Goal: Find specific page/section: Find specific page/section

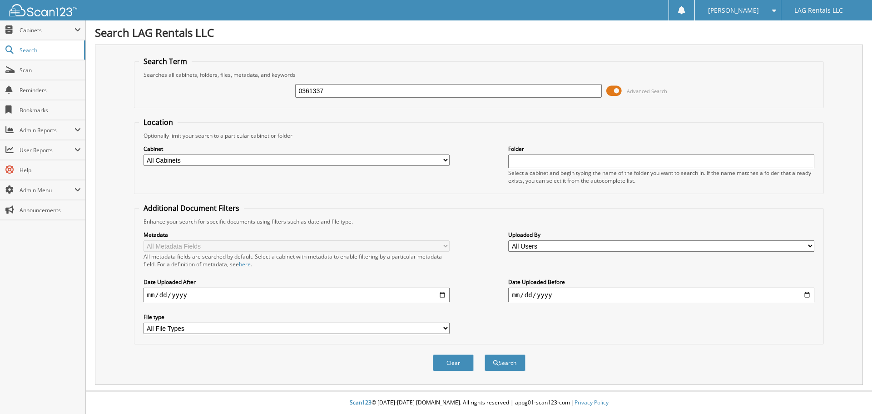
type input "0361337"
click at [485, 354] on button "Search" at bounding box center [505, 362] width 41 height 17
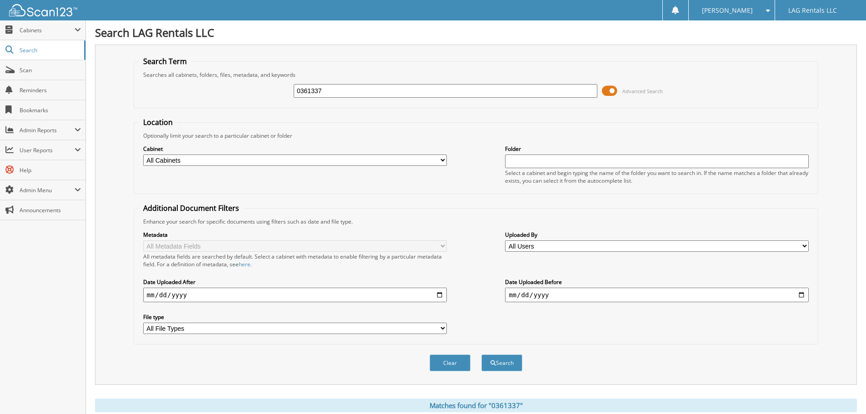
scroll to position [273, 0]
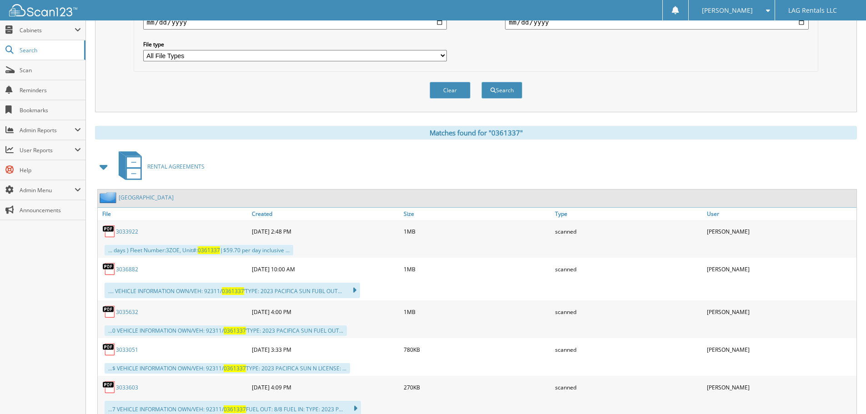
click at [103, 169] on span at bounding box center [104, 167] width 13 height 16
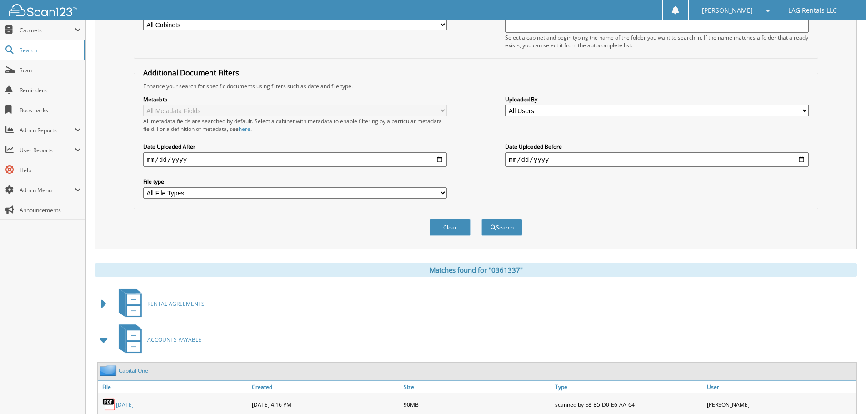
scroll to position [0, 0]
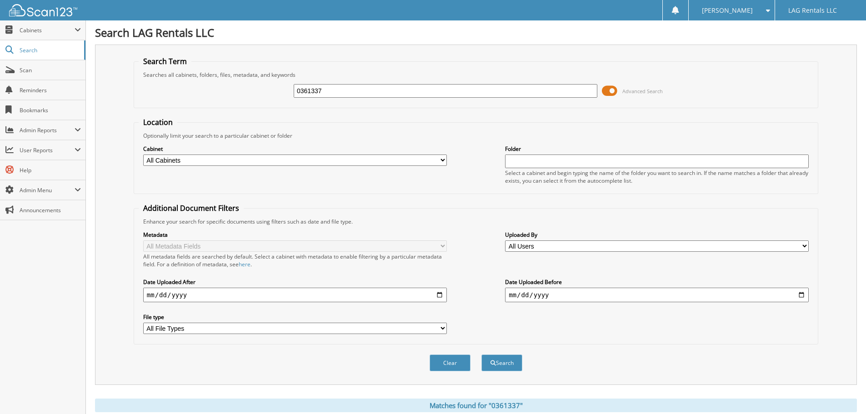
drag, startPoint x: 323, startPoint y: 87, endPoint x: 255, endPoint y: 99, distance: 68.7
click at [255, 99] on div "0361337 Advanced Search" at bounding box center [476, 91] width 674 height 25
type input "516838"
click at [481, 354] on button "Search" at bounding box center [501, 362] width 41 height 17
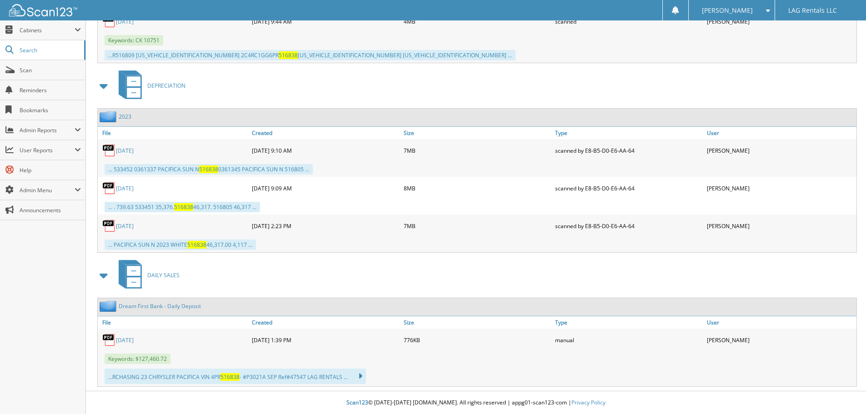
scroll to position [1074, 0]
click at [131, 339] on link "[DATE]" at bounding box center [125, 340] width 18 height 8
click at [23, 71] on span "Scan" at bounding box center [50, 70] width 61 height 8
